Goal: Find contact information: Find contact information

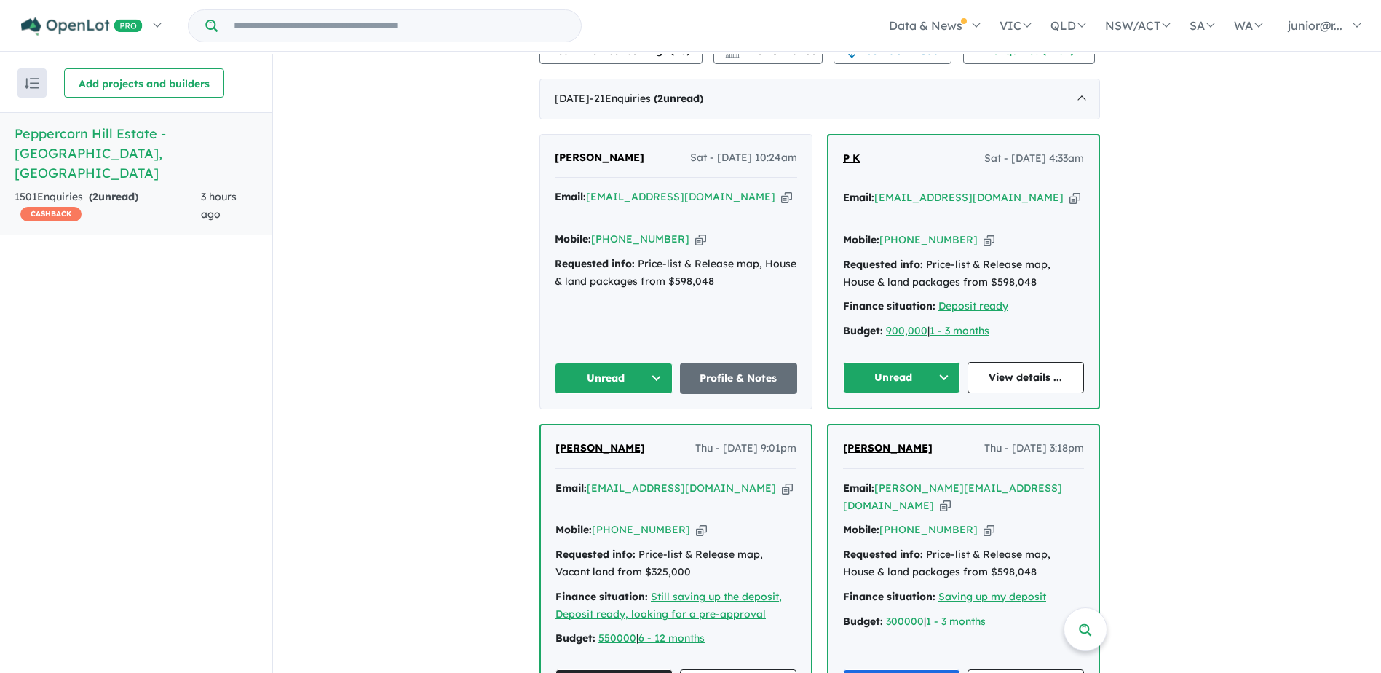
scroll to position [498, 0]
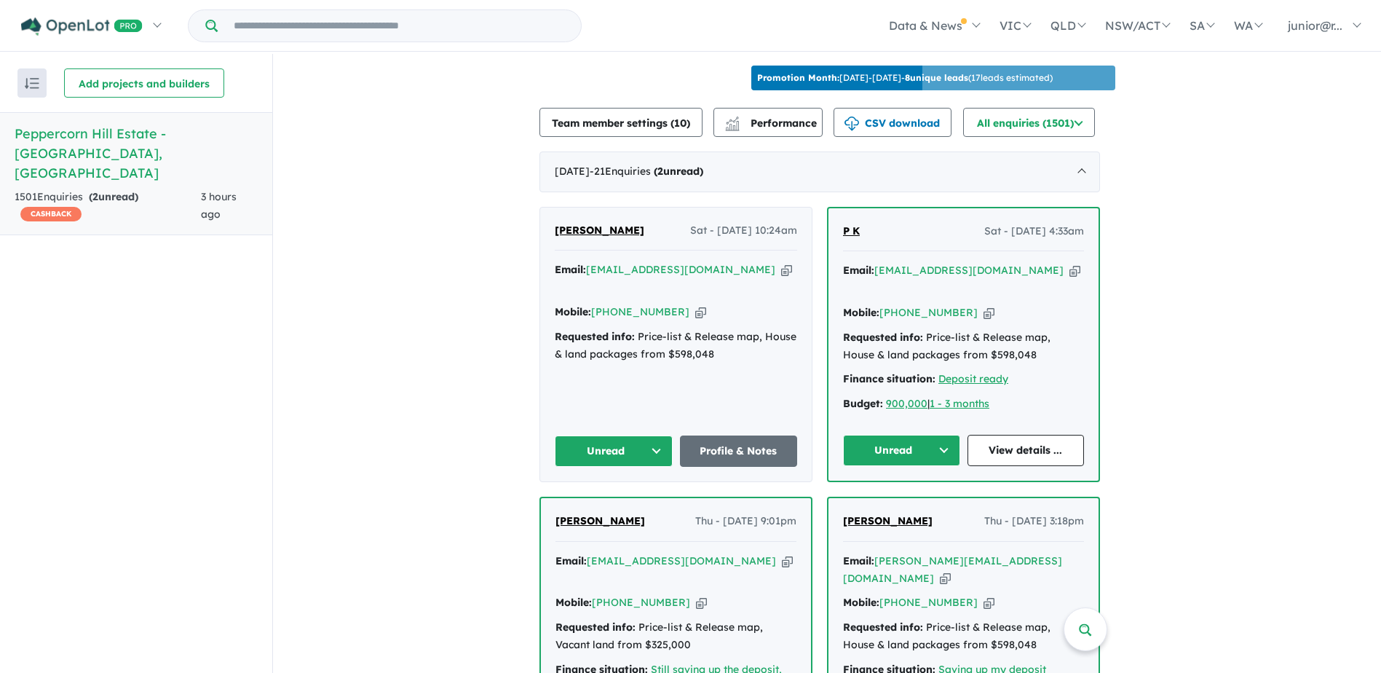
click at [984, 312] on icon "button" at bounding box center [989, 312] width 11 height 15
click at [927, 451] on button "Unread" at bounding box center [901, 450] width 117 height 31
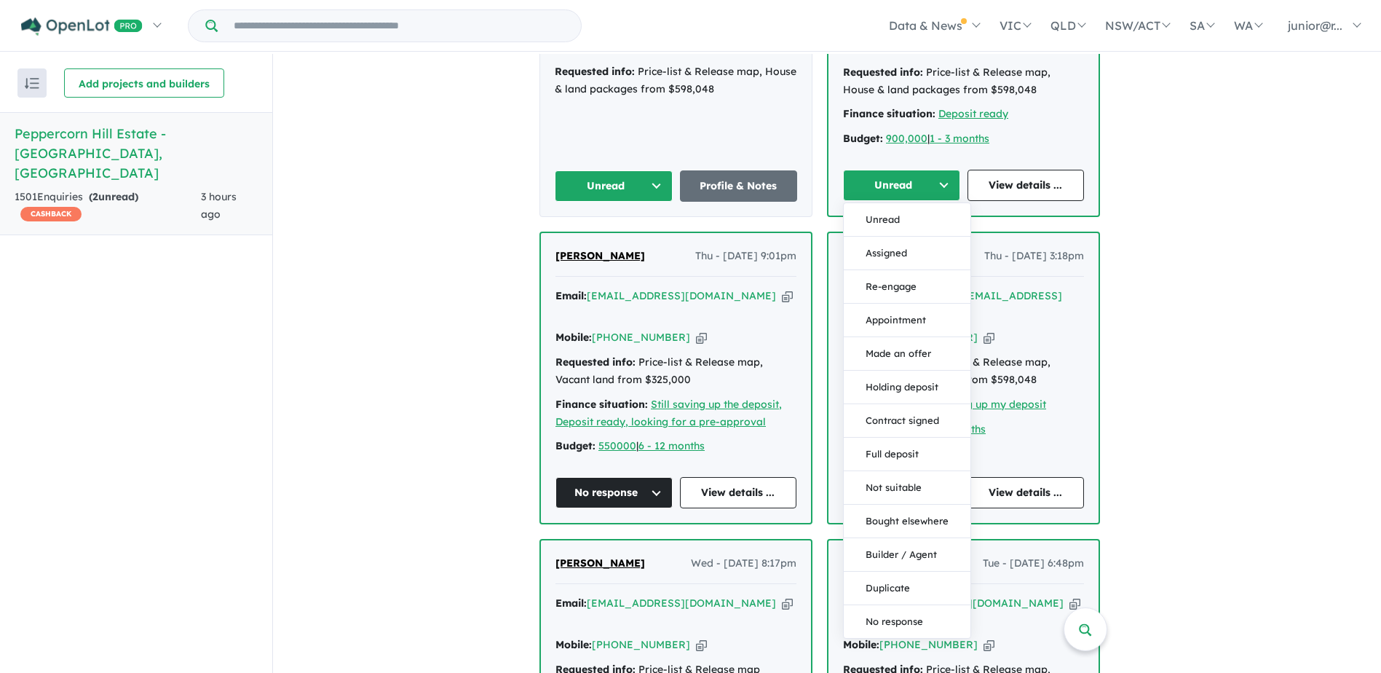
scroll to position [935, 0]
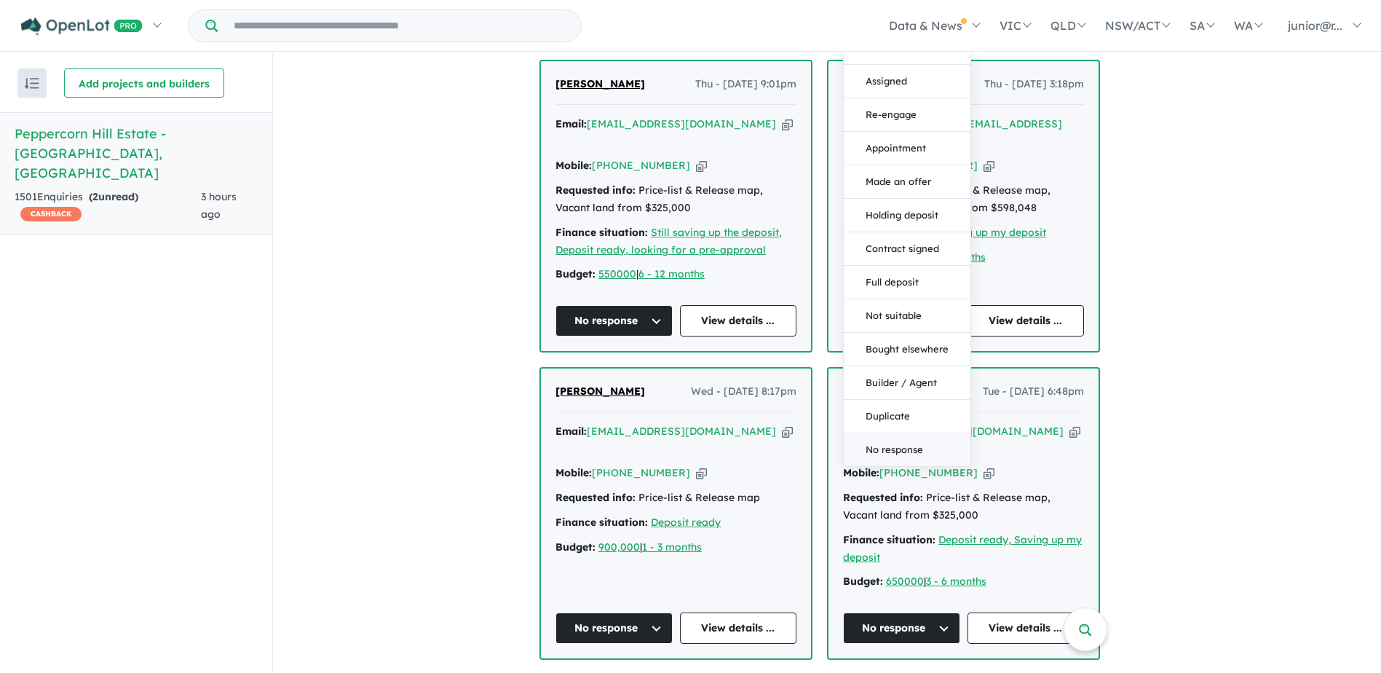
click at [857, 442] on button "No response" at bounding box center [907, 449] width 127 height 33
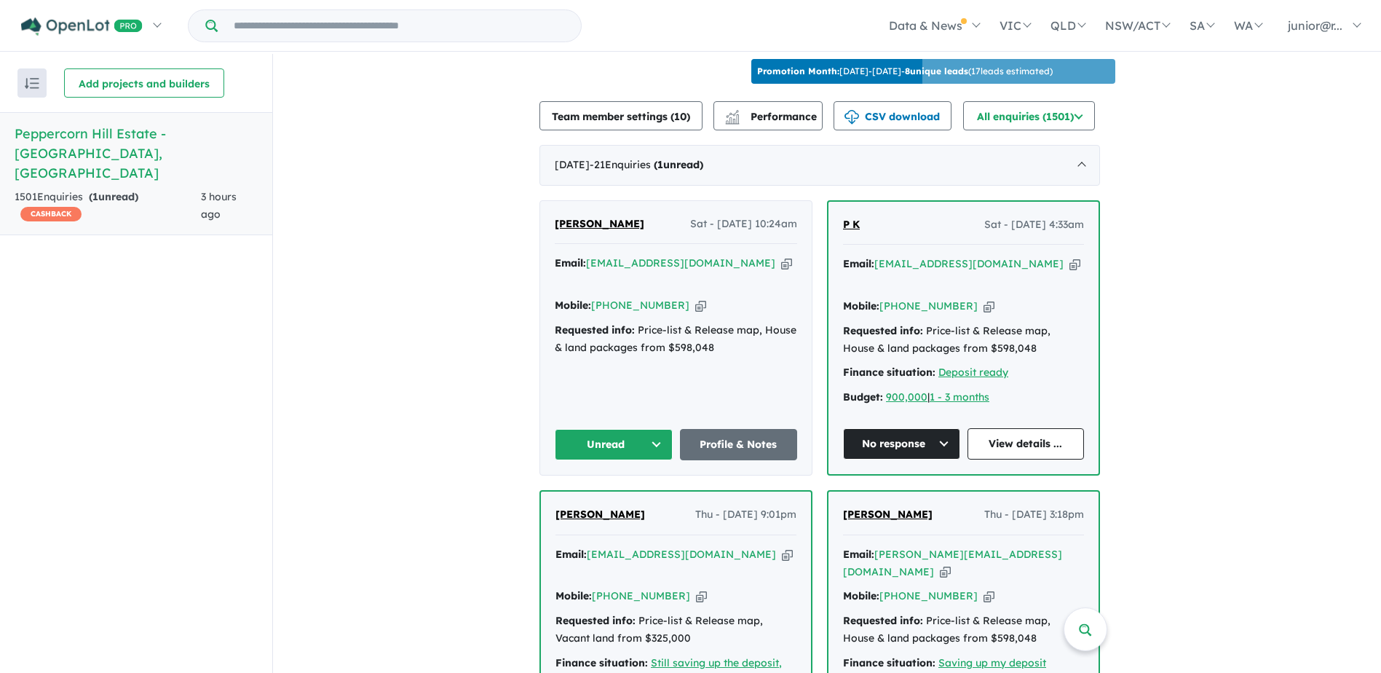
scroll to position [498, 0]
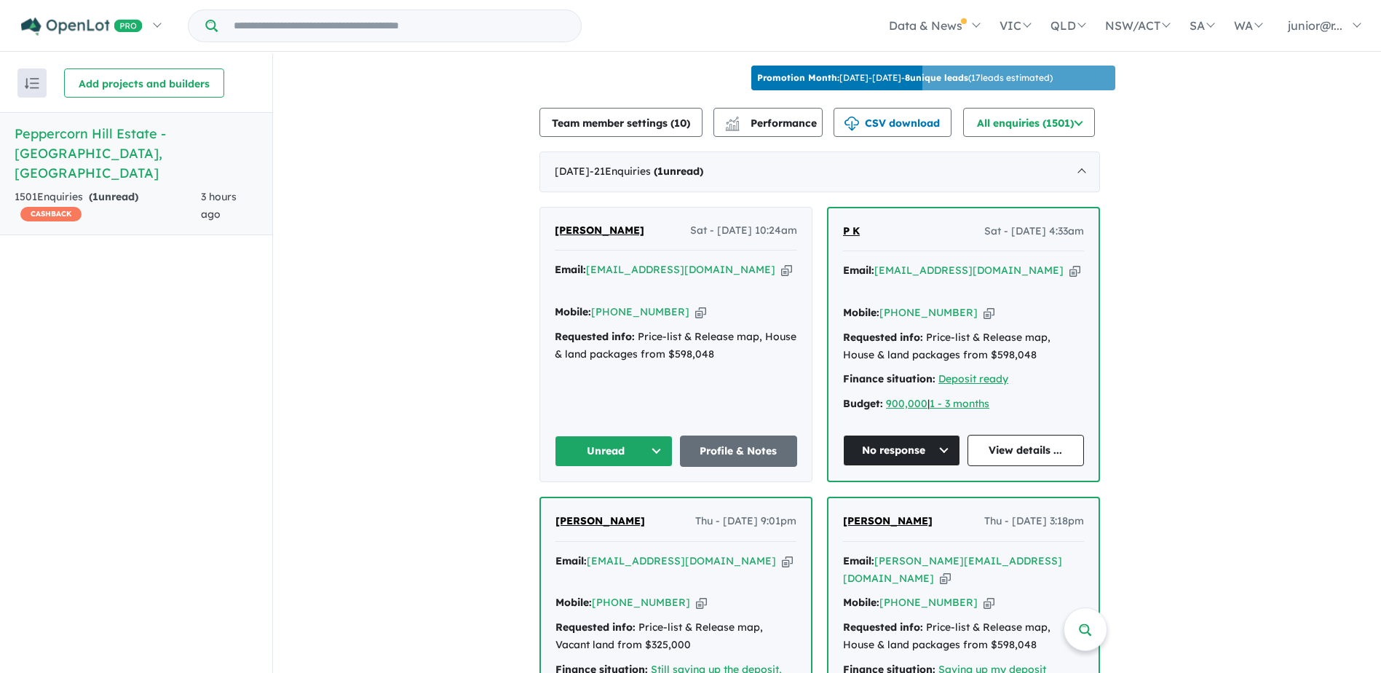
click at [606, 450] on button "Unread" at bounding box center [614, 450] width 118 height 31
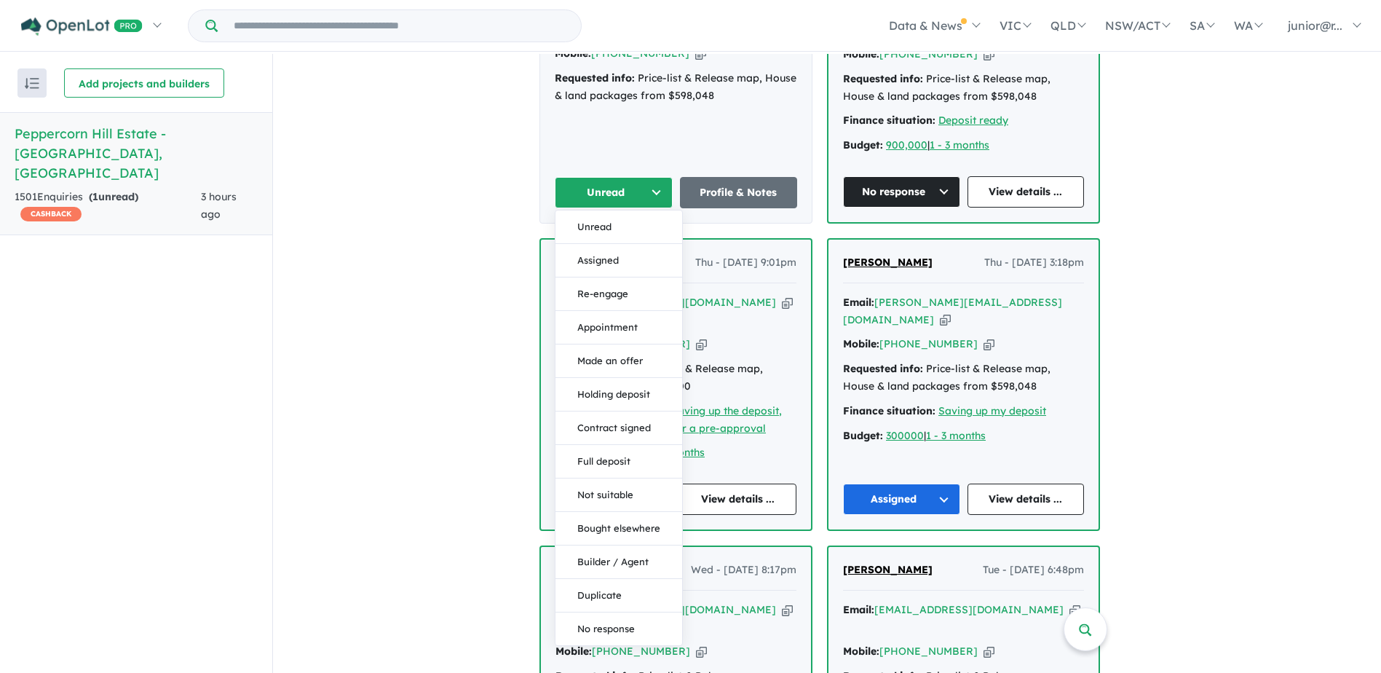
scroll to position [789, 0]
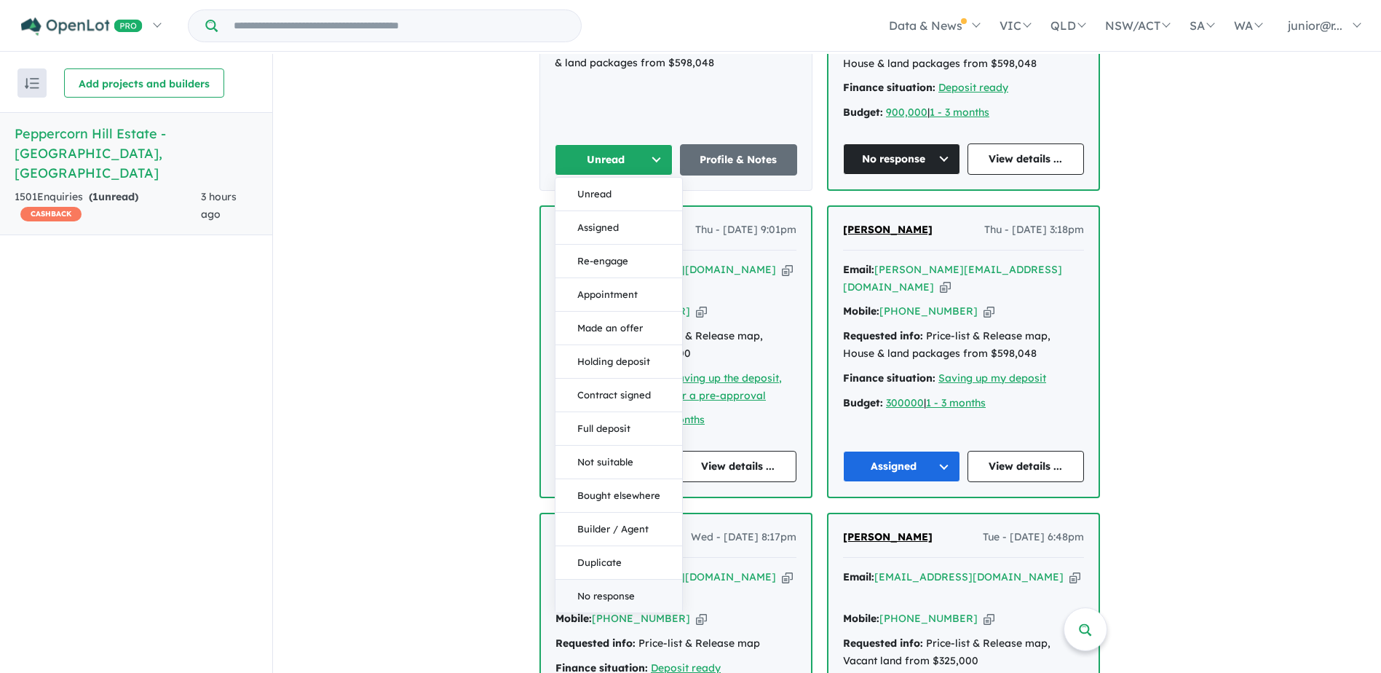
click at [630, 601] on button "No response" at bounding box center [619, 596] width 127 height 33
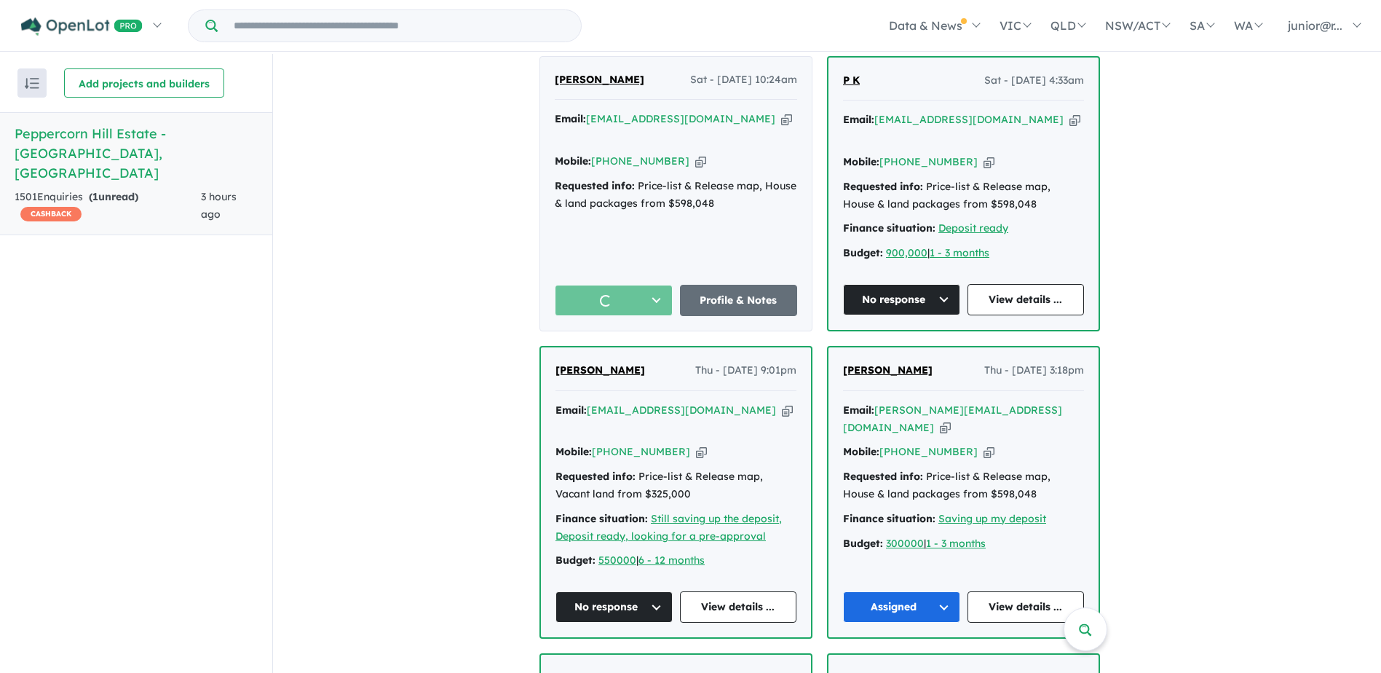
scroll to position [498, 0]
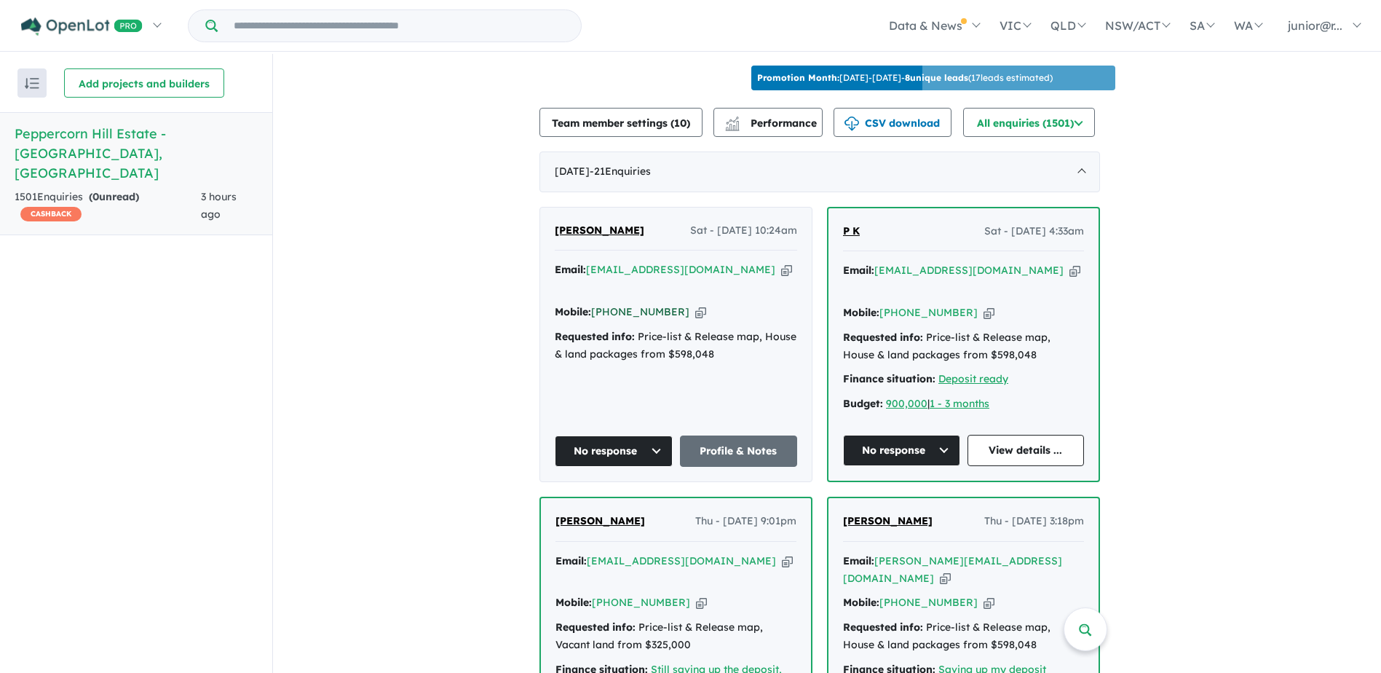
drag, startPoint x: 679, startPoint y: 309, endPoint x: 620, endPoint y: 312, distance: 58.3
click at [620, 312] on div "Mobile: [PHONE_NUMBER] Copied!" at bounding box center [676, 312] width 242 height 17
copy link "414 268 372"
click at [781, 276] on icon "button" at bounding box center [786, 269] width 11 height 15
copy link "414 268 372"
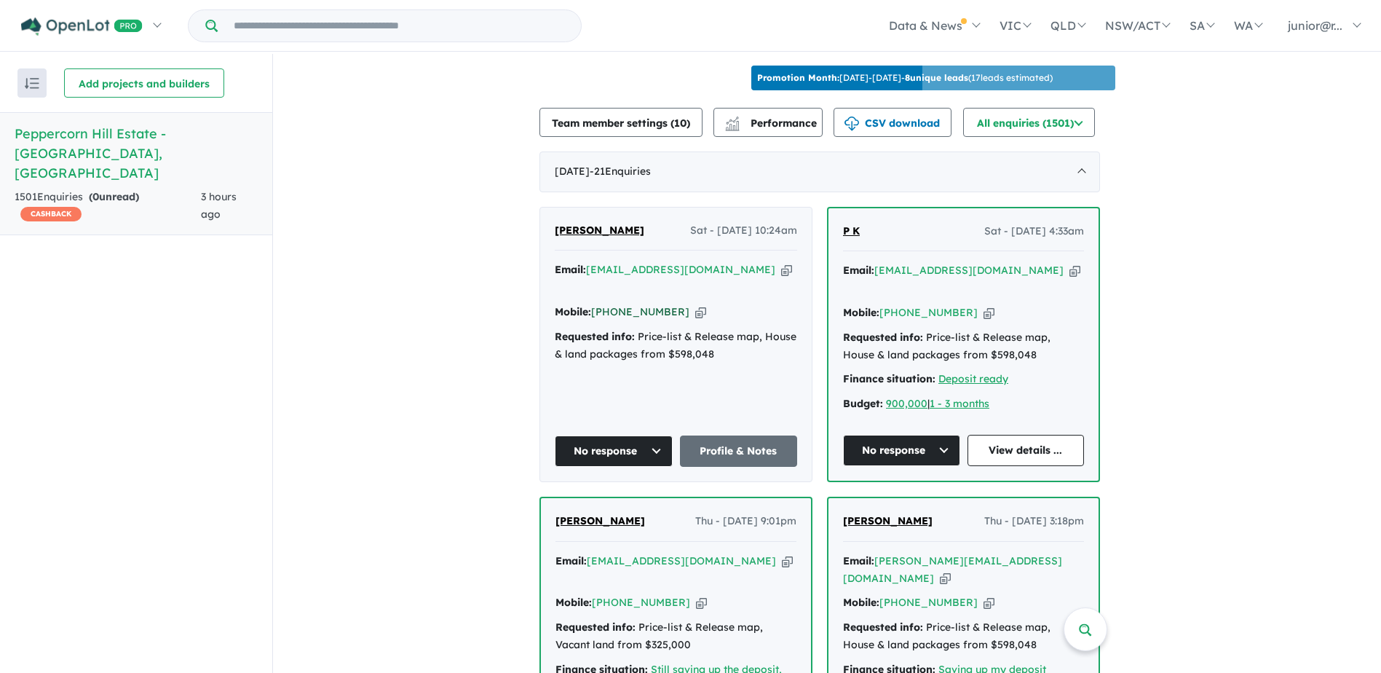
drag, startPoint x: 676, startPoint y: 304, endPoint x: 620, endPoint y: 312, distance: 57.5
click at [620, 312] on div "Mobile: [PHONE_NUMBER] Copied!" at bounding box center [676, 312] width 242 height 17
copy link "414 268 372"
click at [683, 369] on div "[PERSON_NAME] Sat - [DATE] 10:24am Email: [EMAIL_ADDRESS][DOMAIN_NAME] Copied! …" at bounding box center [676, 345] width 272 height 274
click at [1070, 278] on icon "button" at bounding box center [1075, 270] width 11 height 15
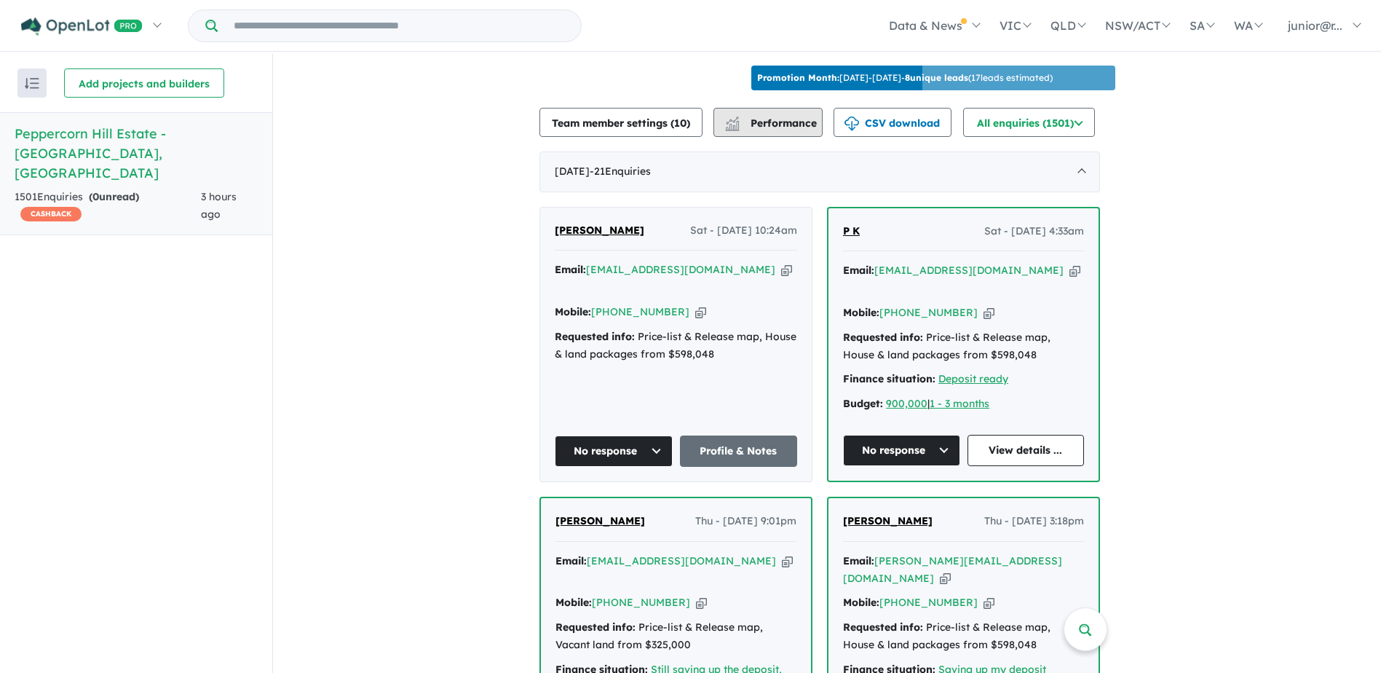
drag, startPoint x: 808, startPoint y: 137, endPoint x: 820, endPoint y: 133, distance: 12.4
click at [1070, 278] on icon "button" at bounding box center [1075, 270] width 11 height 15
drag, startPoint x: 966, startPoint y: 304, endPoint x: 907, endPoint y: 314, distance: 59.7
click at [907, 314] on div "Mobile: [PHONE_NUMBER] Copied!" at bounding box center [963, 312] width 241 height 17
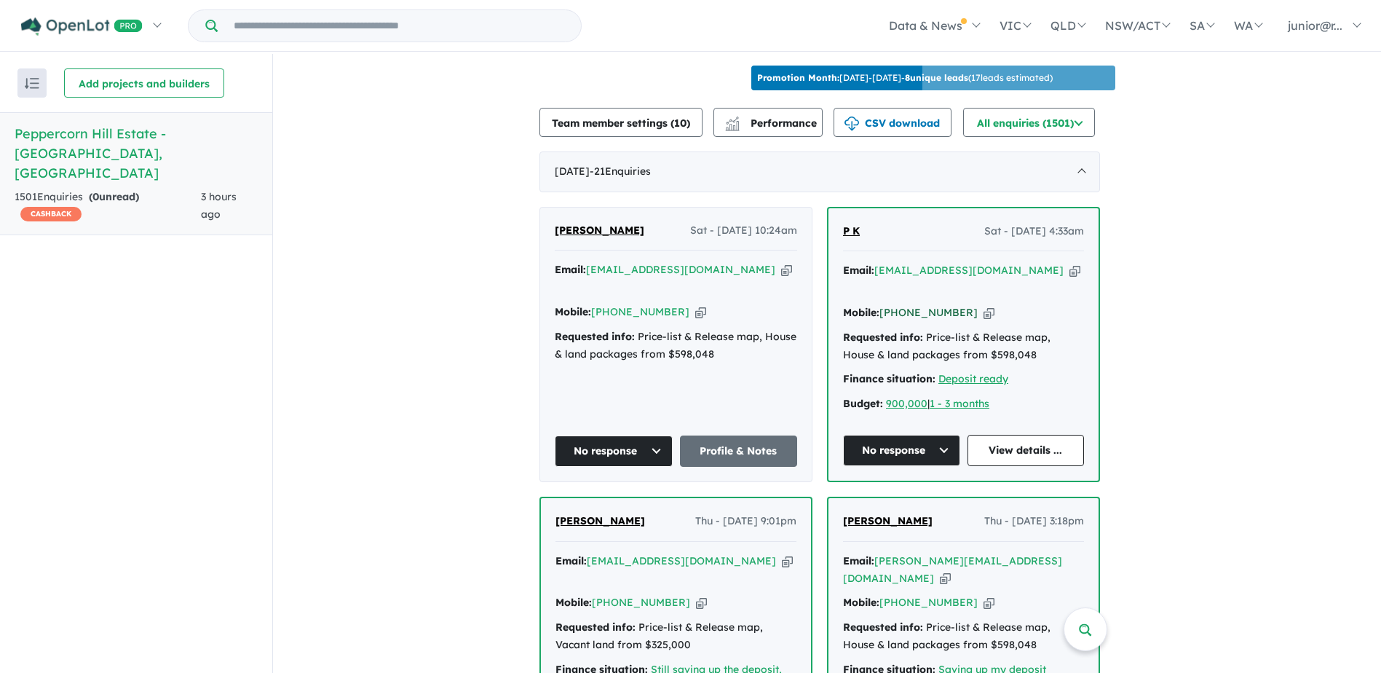
copy link "447 685 254"
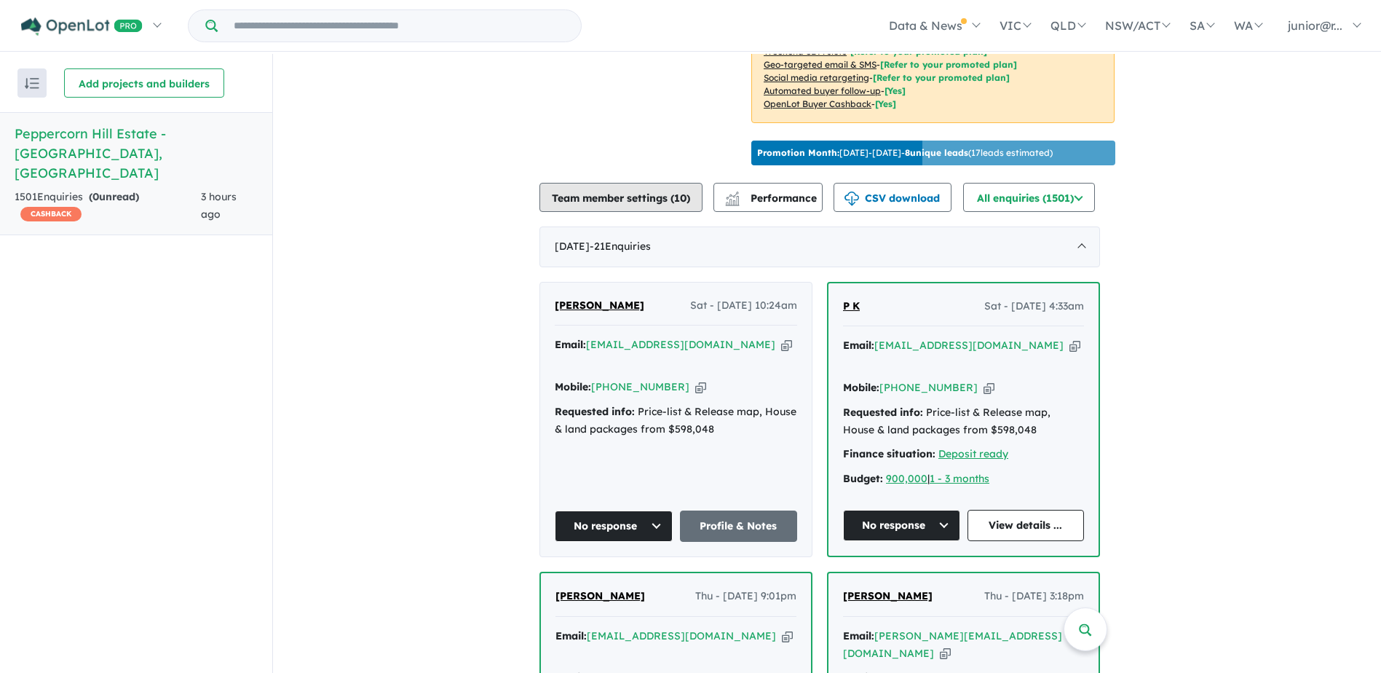
scroll to position [352, 0]
